Goal: Find specific page/section: Find specific page/section

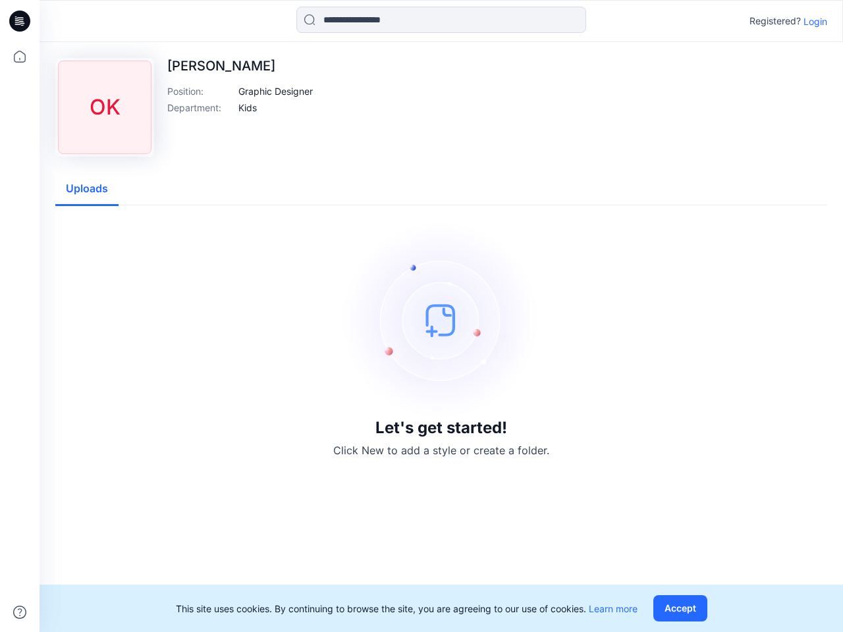
click at [422, 316] on img at bounding box center [442, 320] width 198 height 198
click at [20, 21] on icon at bounding box center [21, 21] width 5 height 1
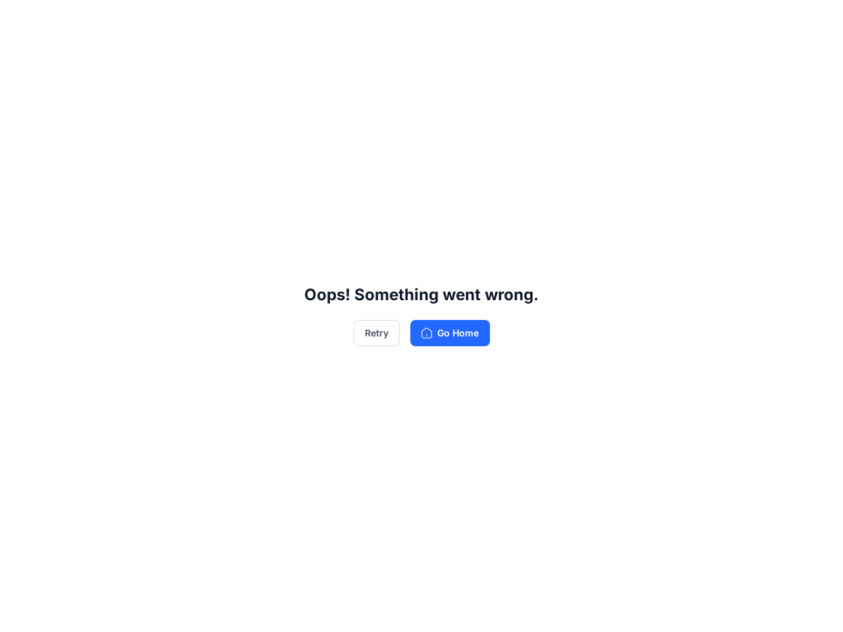
click at [20, 57] on div "Oops! Something went wrong. Retry Go Home" at bounding box center [421, 316] width 843 height 632
click at [20, 613] on div "Oops! Something went wrong. Retry Go Home" at bounding box center [421, 316] width 843 height 632
click at [441, 20] on div "Oops! Something went wrong. Retry Go Home" at bounding box center [421, 316] width 843 height 632
click at [815, 21] on div "Oops! Something went wrong. Retry Go Home" at bounding box center [421, 316] width 843 height 632
click at [276, 91] on div "Oops! Something went wrong. Retry Go Home" at bounding box center [421, 316] width 843 height 632
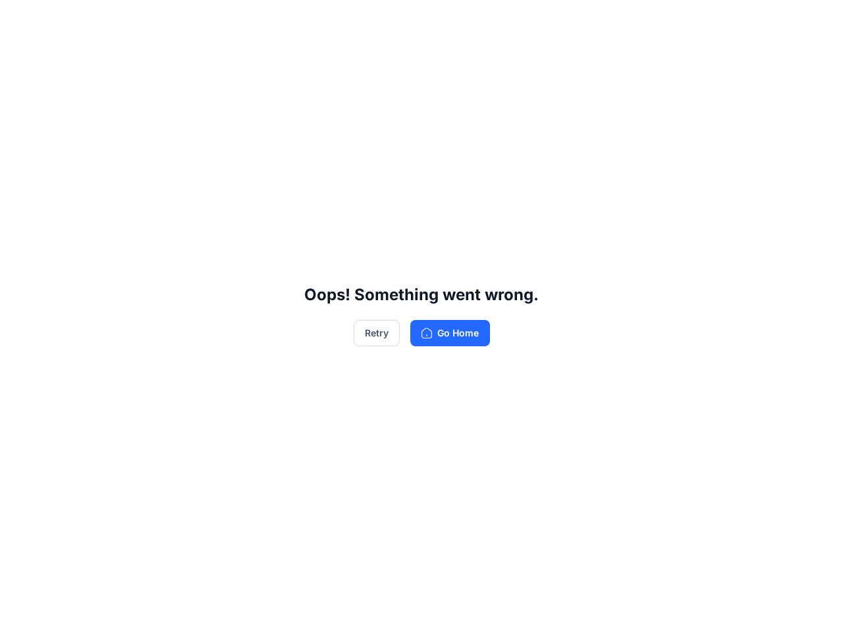
click at [248, 107] on div "Oops! Something went wrong. Retry Go Home" at bounding box center [421, 316] width 843 height 632
click at [87, 189] on div "Oops! Something went wrong. Retry Go Home" at bounding box center [421, 316] width 843 height 632
click at [683, 609] on div "Oops! Something went wrong. Retry Go Home" at bounding box center [421, 316] width 843 height 632
